Goal: Task Accomplishment & Management: Use online tool/utility

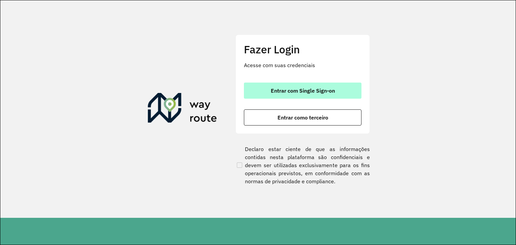
click at [261, 89] on button "Entrar com Single Sign-on" at bounding box center [303, 91] width 118 height 16
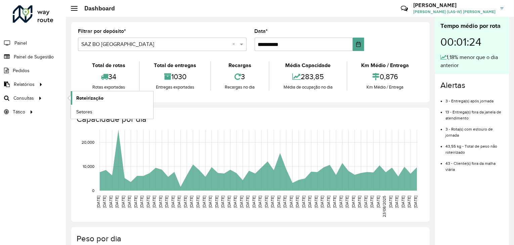
click at [80, 95] on span "Roteirização" at bounding box center [89, 98] width 27 height 7
click at [37, 54] on span "Painel de Sugestão" at bounding box center [35, 56] width 42 height 7
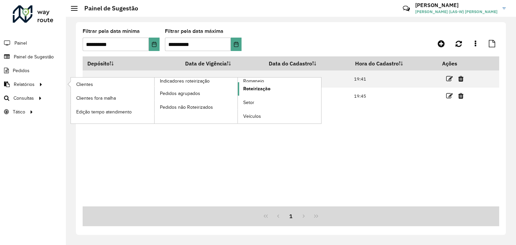
click at [271, 85] on link "Roteirização" at bounding box center [279, 88] width 83 height 13
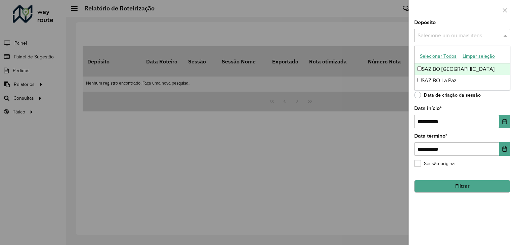
click at [425, 37] on input "text" at bounding box center [459, 36] width 86 height 8
click at [157, 144] on div at bounding box center [258, 122] width 516 height 245
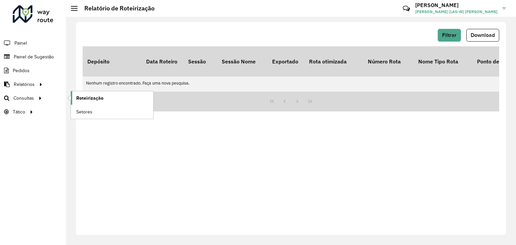
click at [82, 100] on span "Roteirização" at bounding box center [89, 98] width 27 height 7
click at [131, 24] on div "Filtrar Download Depósito Data Roteiro Sessão Sessão Nome Exportado Rota otimiz…" at bounding box center [291, 128] width 430 height 213
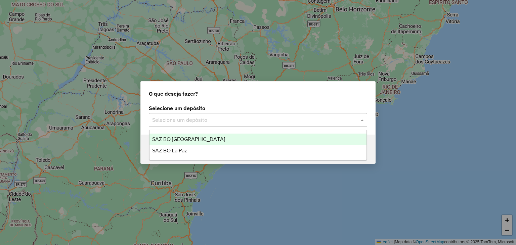
click at [183, 125] on div "Selecione um depósito" at bounding box center [258, 119] width 218 height 13
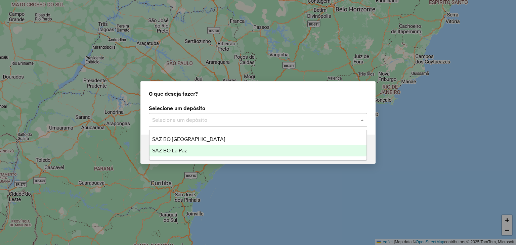
click at [175, 149] on span "SAZ BO La Paz" at bounding box center [169, 151] width 35 height 6
